Goal: Navigation & Orientation: Find specific page/section

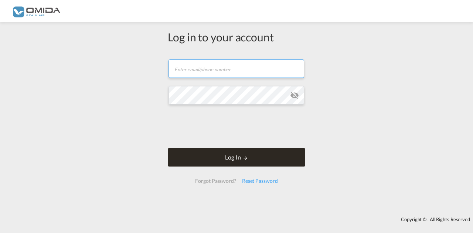
type input "[PERSON_NAME][EMAIL_ADDRESS][DOMAIN_NAME]"
click at [236, 160] on button "Log In" at bounding box center [236, 157] width 137 height 18
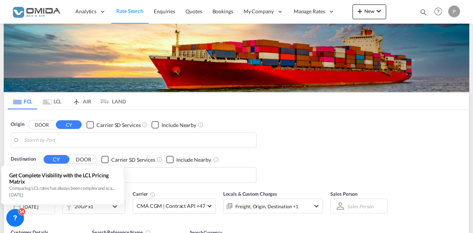
type input "[GEOGRAPHIC_DATA], PLGDY"
type input "[US_STATE], [GEOGRAPHIC_DATA], USNYC"
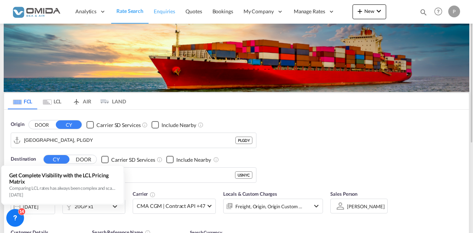
click at [163, 8] on span "Enquiries" at bounding box center [164, 11] width 21 height 6
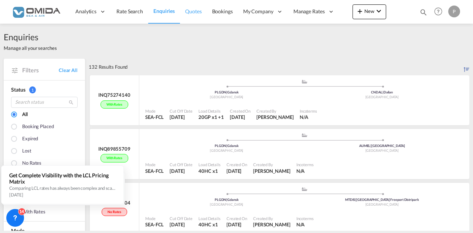
click at [198, 13] on span "Quotes" at bounding box center [193, 11] width 16 height 6
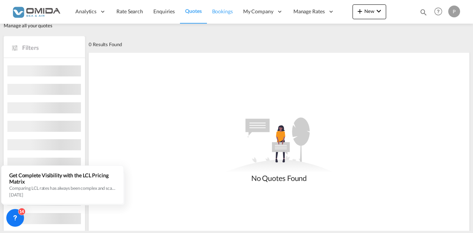
scroll to position [37, 0]
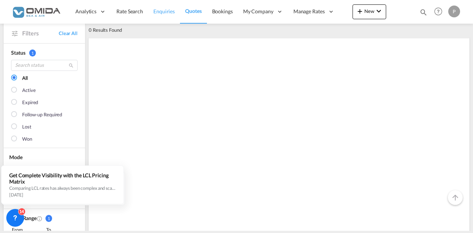
click at [161, 9] on span "Enquiries" at bounding box center [163, 11] width 21 height 6
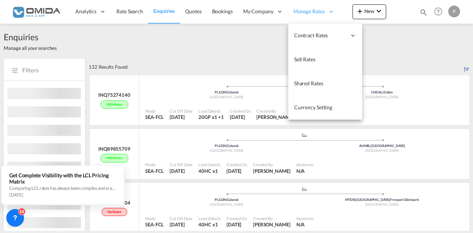
click at [311, 9] on span "Manage Rates" at bounding box center [308, 11] width 31 height 7
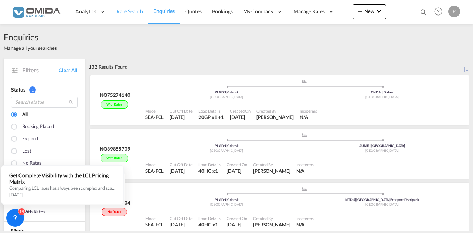
click at [132, 14] on span "Rate Search" at bounding box center [129, 11] width 27 height 6
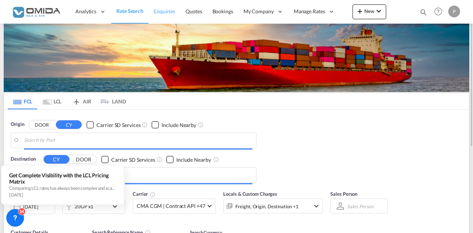
type input "[GEOGRAPHIC_DATA], PLGDY"
type input "[US_STATE], [GEOGRAPHIC_DATA], USNYC"
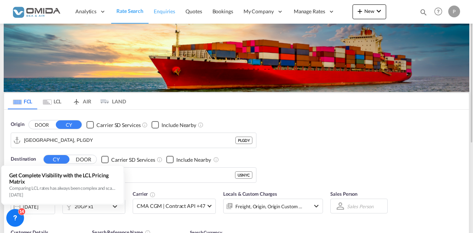
click at [163, 12] on span "Enquiries" at bounding box center [164, 11] width 21 height 6
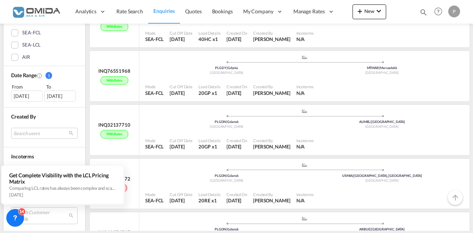
scroll to position [256, 0]
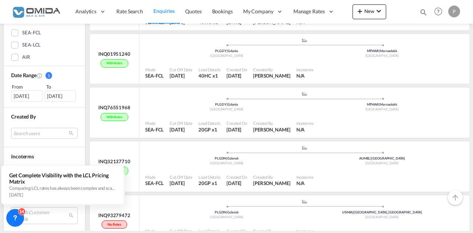
click at [456, 11] on div "P" at bounding box center [454, 12] width 12 height 12
click at [84, 13] on md-backdrop at bounding box center [236, 116] width 473 height 233
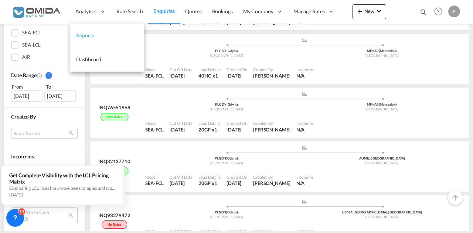
click at [84, 34] on span "Reports" at bounding box center [85, 35] width 18 height 6
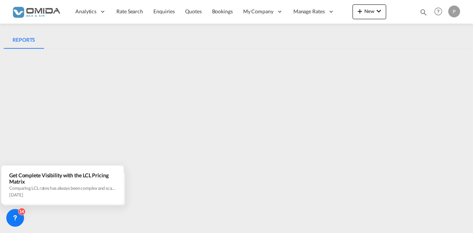
click at [306, 46] on md-tabs-canvas "REPORTS REPORTS" at bounding box center [236, 40] width 465 height 18
click at [258, 45] on md-tabs-canvas "REPORTS REPORTS" at bounding box center [236, 40] width 465 height 18
